Goal: Transaction & Acquisition: Purchase product/service

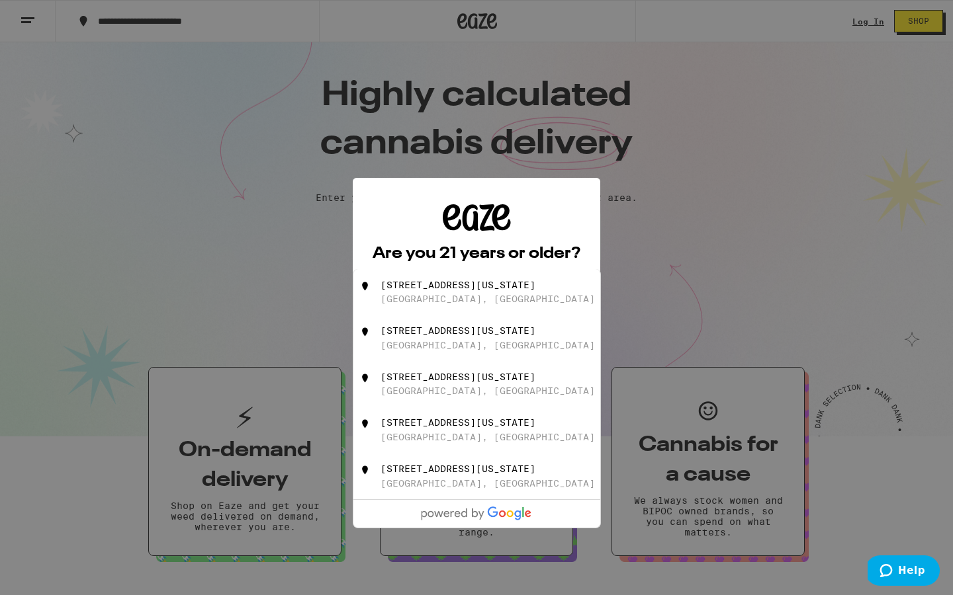
click at [454, 288] on div "[STREET_ADDRESS][US_STATE]" at bounding box center [457, 285] width 155 height 11
type input "[STREET_ADDRESS][US_STATE]"
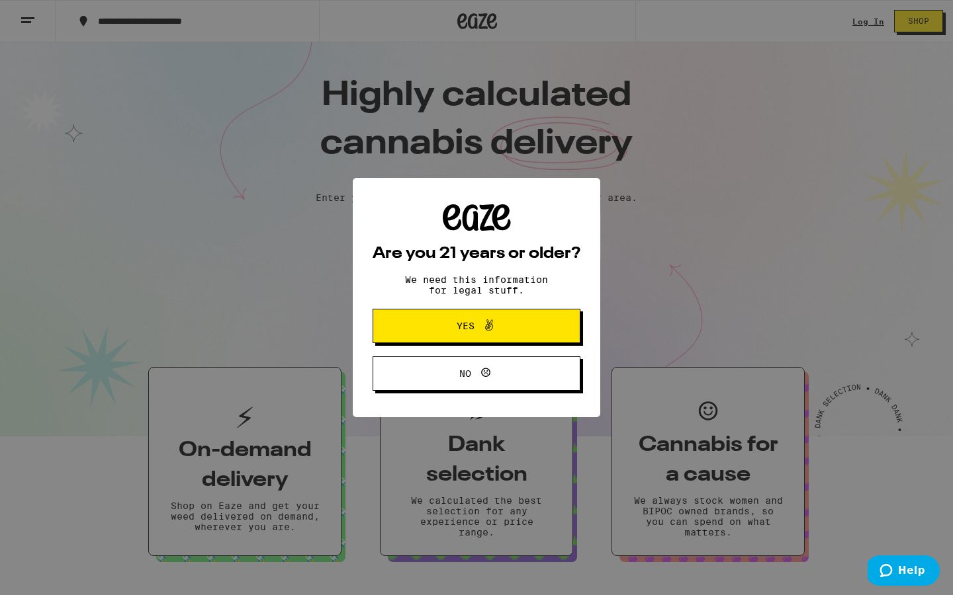
click at [459, 342] on button "Yes" at bounding box center [476, 326] width 208 height 34
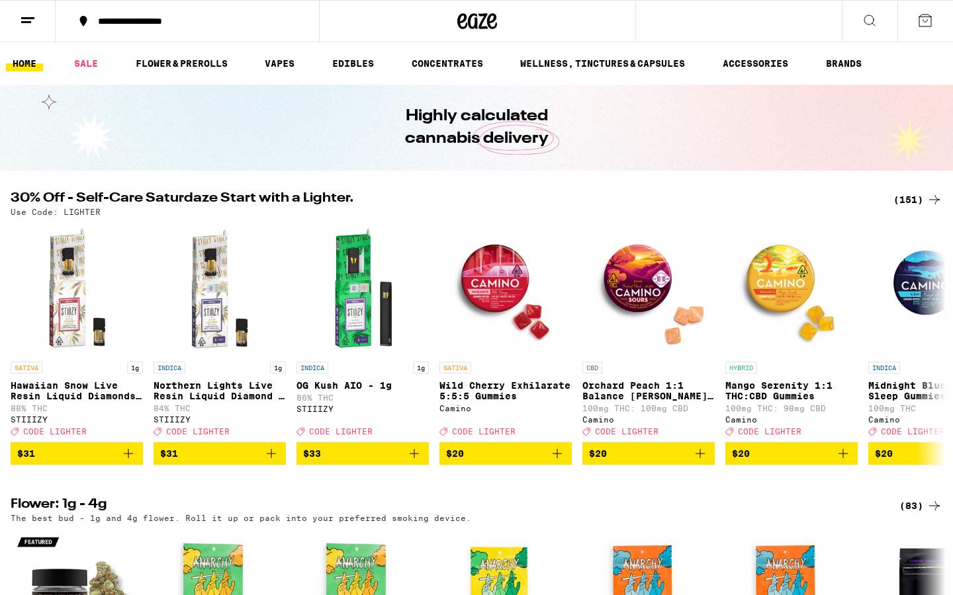
click at [917, 200] on div "(151)" at bounding box center [917, 200] width 49 height 16
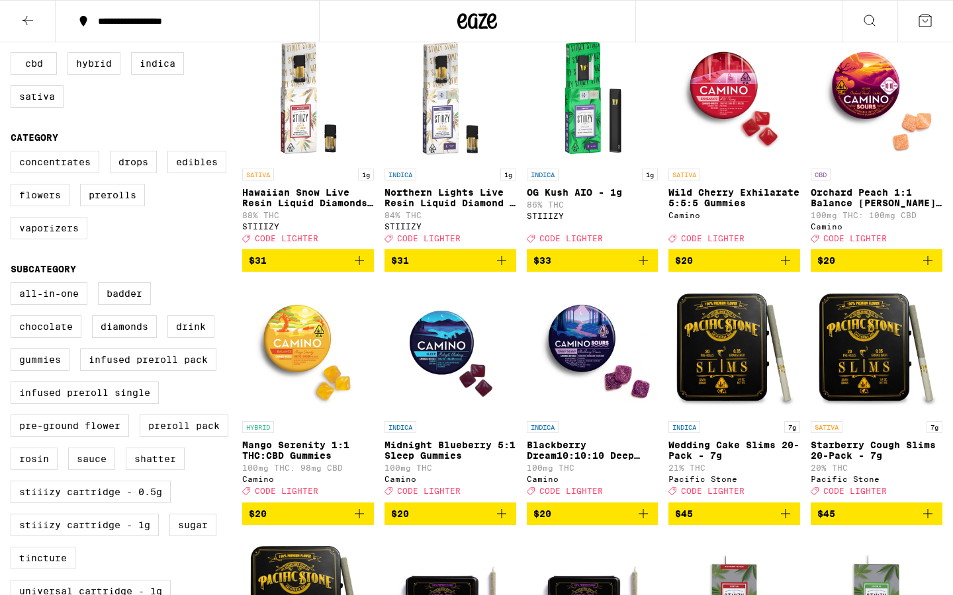
scroll to position [376, 0]
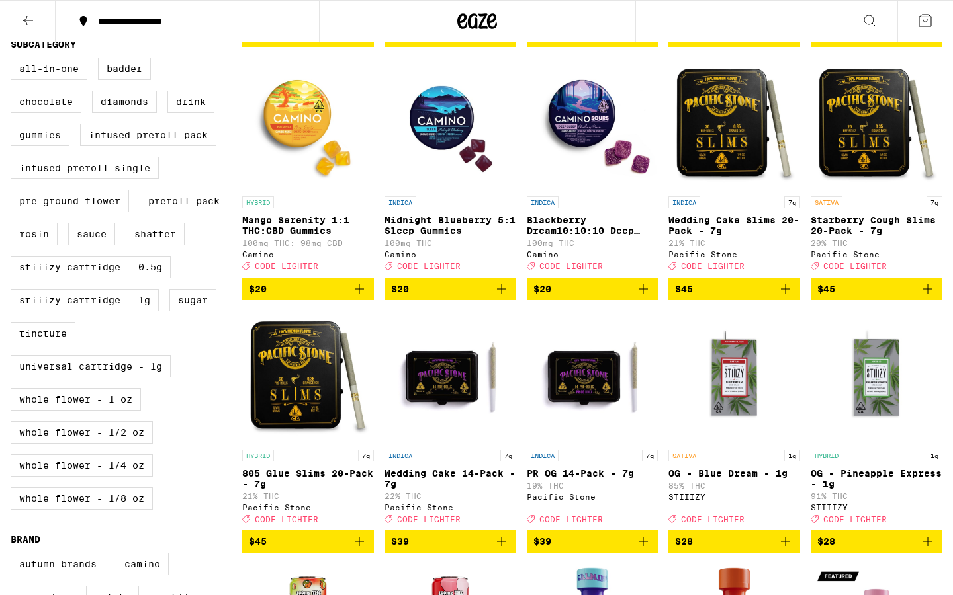
click at [847, 297] on span "$45" at bounding box center [876, 289] width 118 height 16
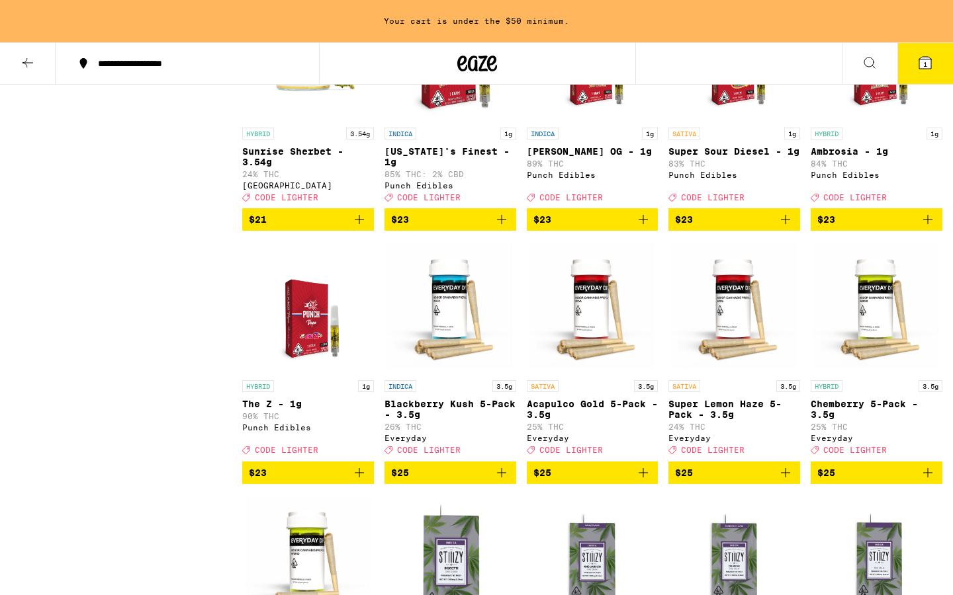
scroll to position [3723, 0]
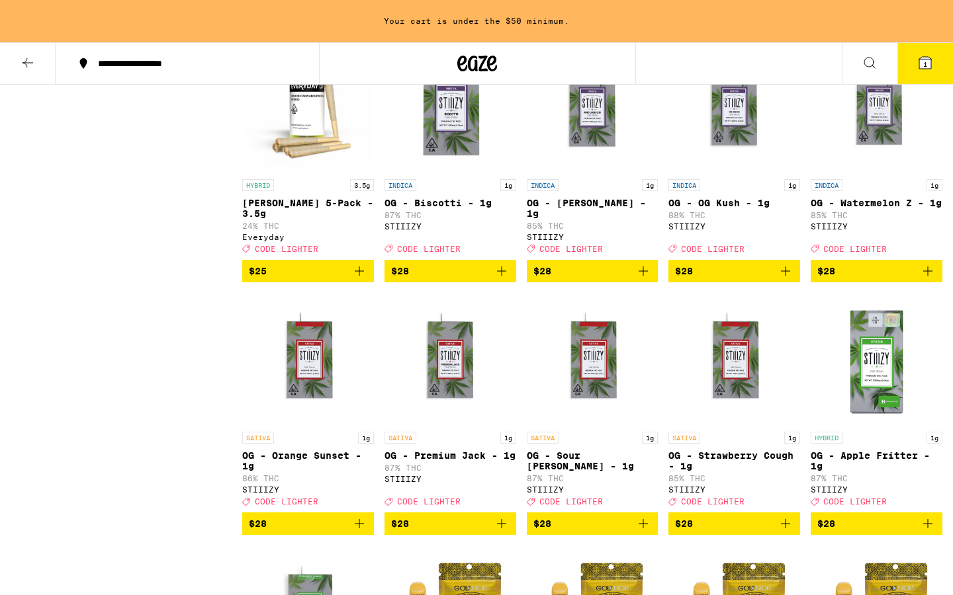
click at [342, 279] on span "$25" at bounding box center [308, 271] width 118 height 16
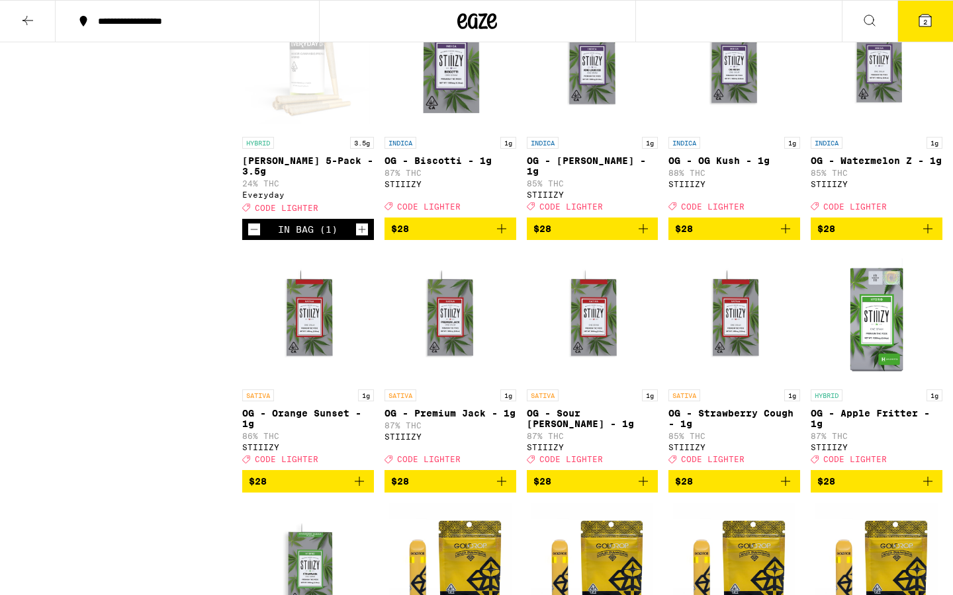
scroll to position [3681, 0]
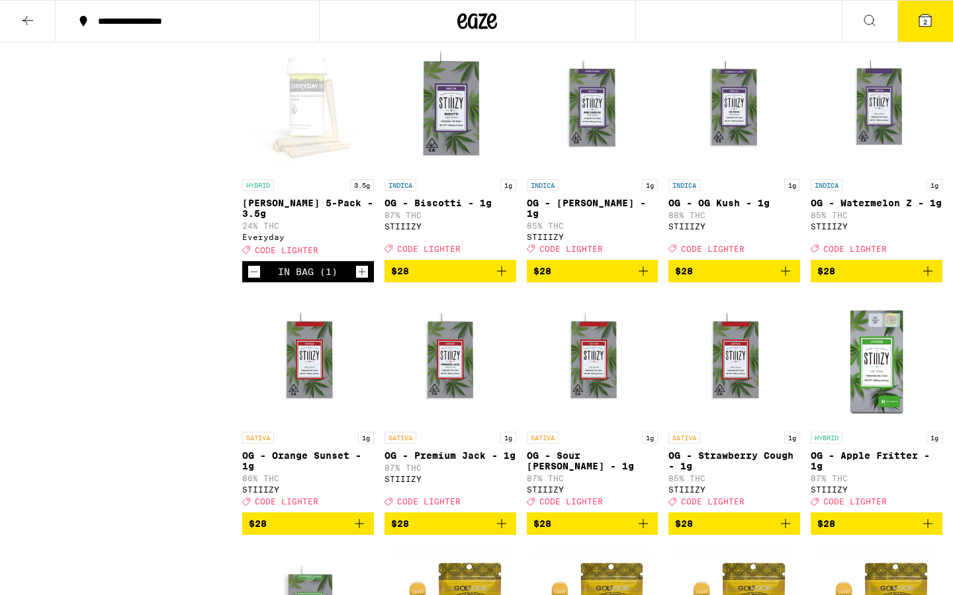
click at [919, 28] on button "2" at bounding box center [925, 21] width 56 height 41
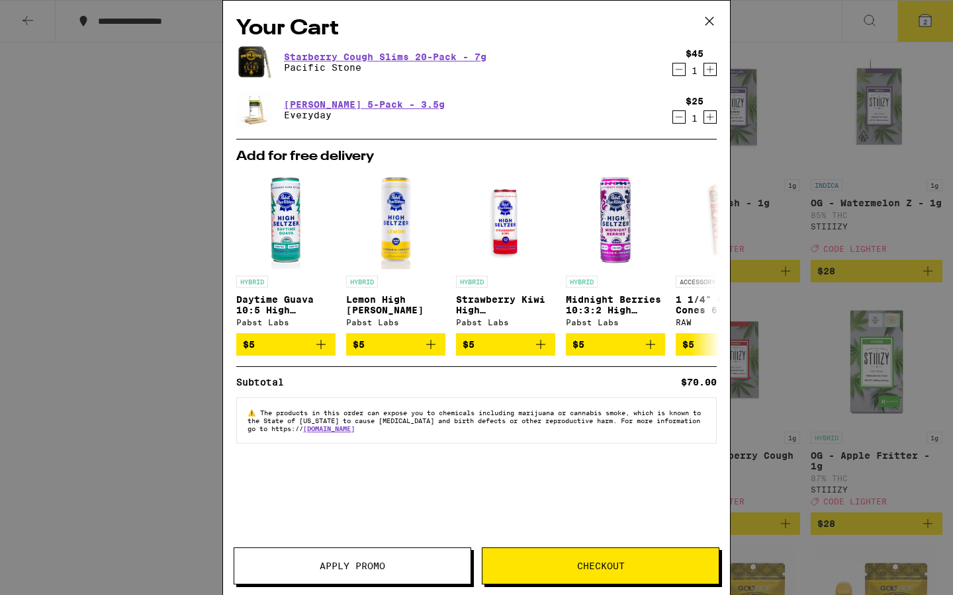
click at [619, 587] on div "Apply Promo Checkout" at bounding box center [476, 572] width 507 height 48
click at [620, 566] on span "Checkout" at bounding box center [601, 566] width 48 height 9
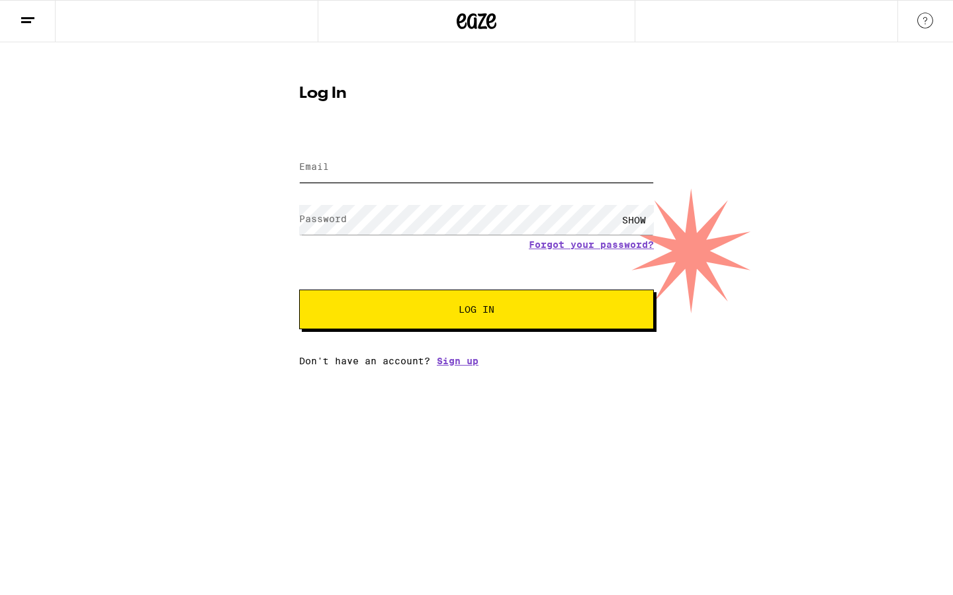
type input "[EMAIL_ADDRESS][DOMAIN_NAME]"
click at [440, 309] on span "Log In" at bounding box center [476, 309] width 247 height 9
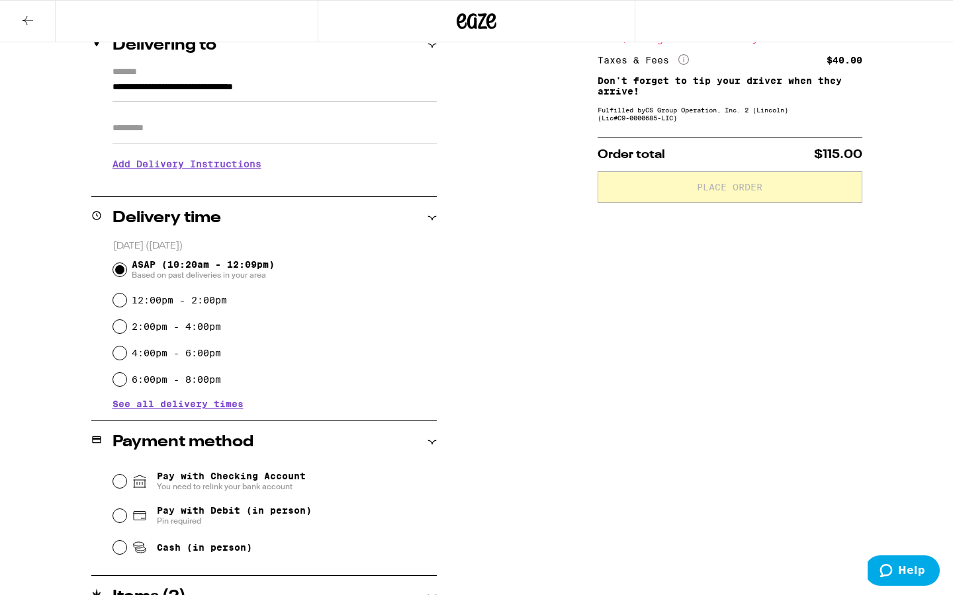
scroll to position [173, 0]
